Goal: Information Seeking & Learning: Learn about a topic

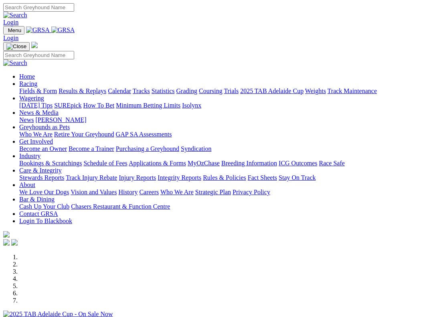
scroll to position [274, 0]
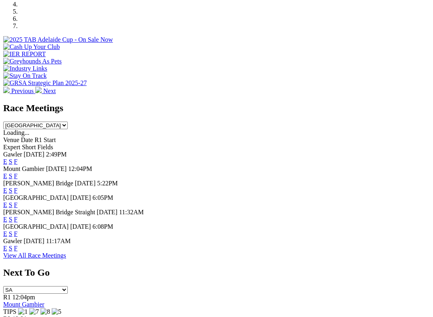
click at [18, 245] on link "F" at bounding box center [16, 248] width 4 height 7
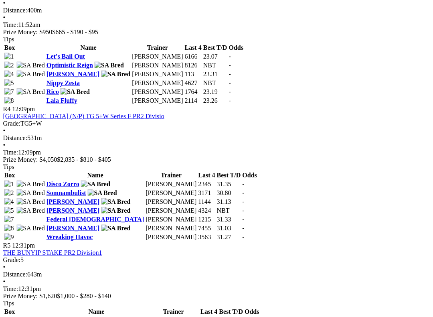
scroll to position [674, 9]
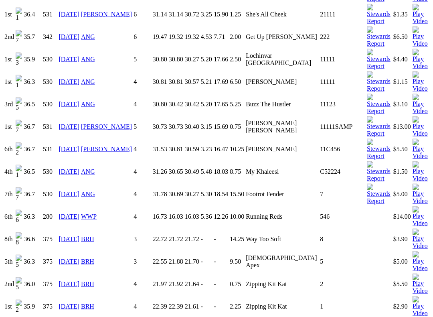
scroll to position [849, 0]
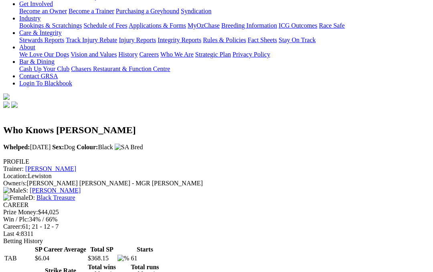
scroll to position [0, 0]
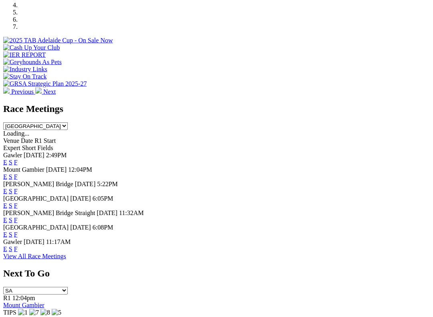
scroll to position [274, 0]
click at [18, 245] on link "F" at bounding box center [16, 248] width 4 height 7
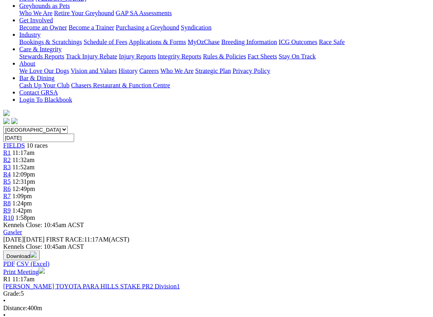
scroll to position [136, 0]
